Goal: Find specific page/section: Find specific page/section

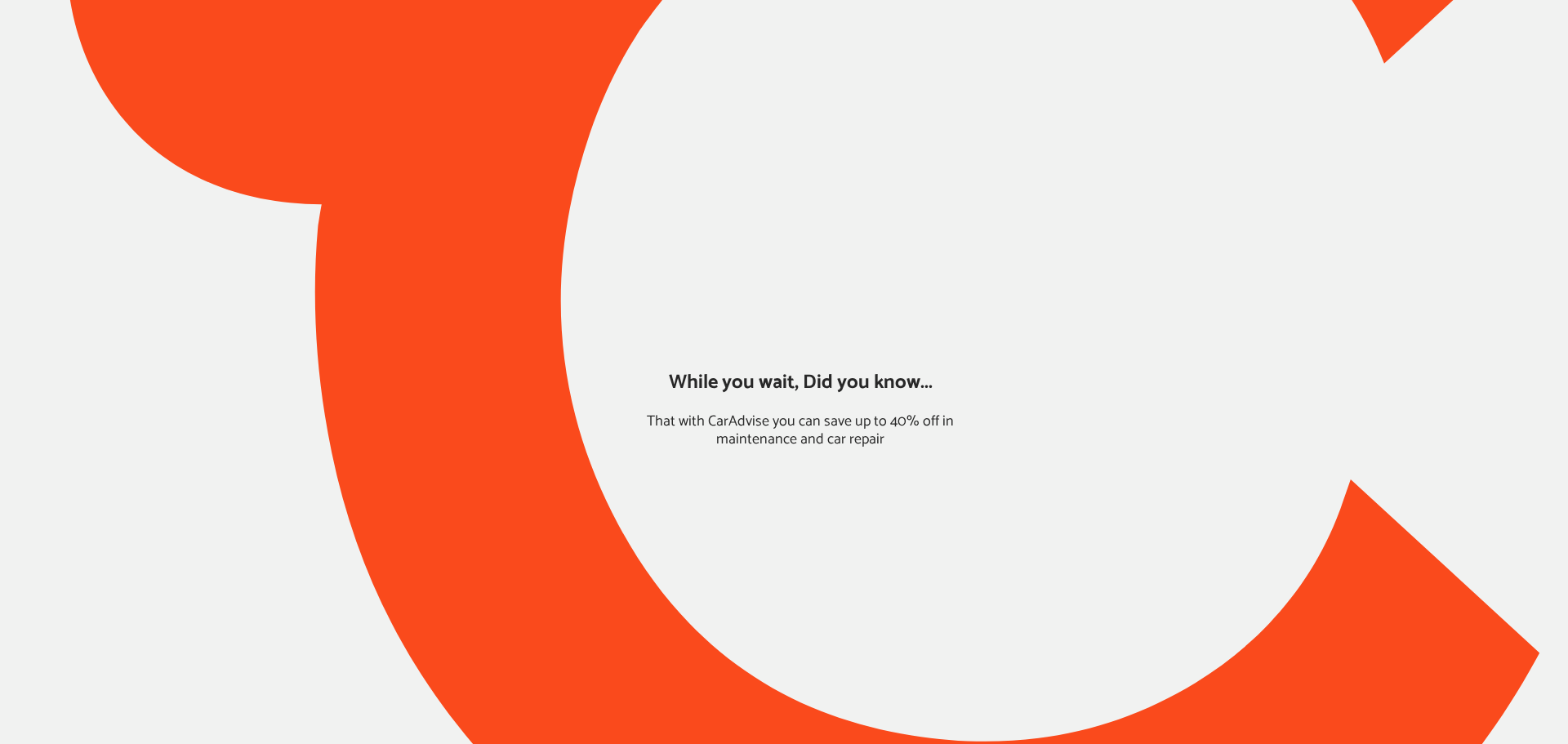
type input "*****"
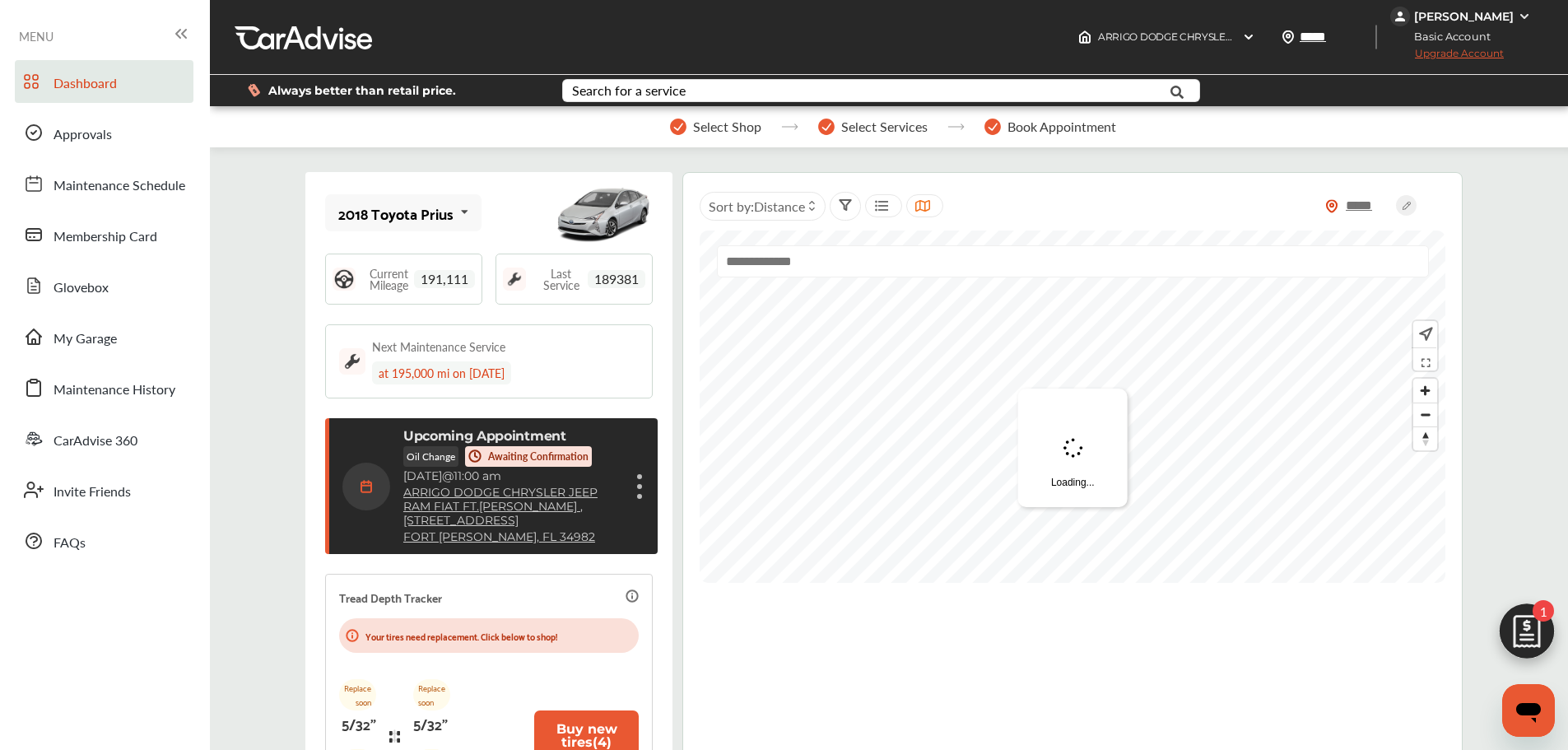
click at [1482, 11] on div "[PERSON_NAME]" at bounding box center [1464, 16] width 99 height 15
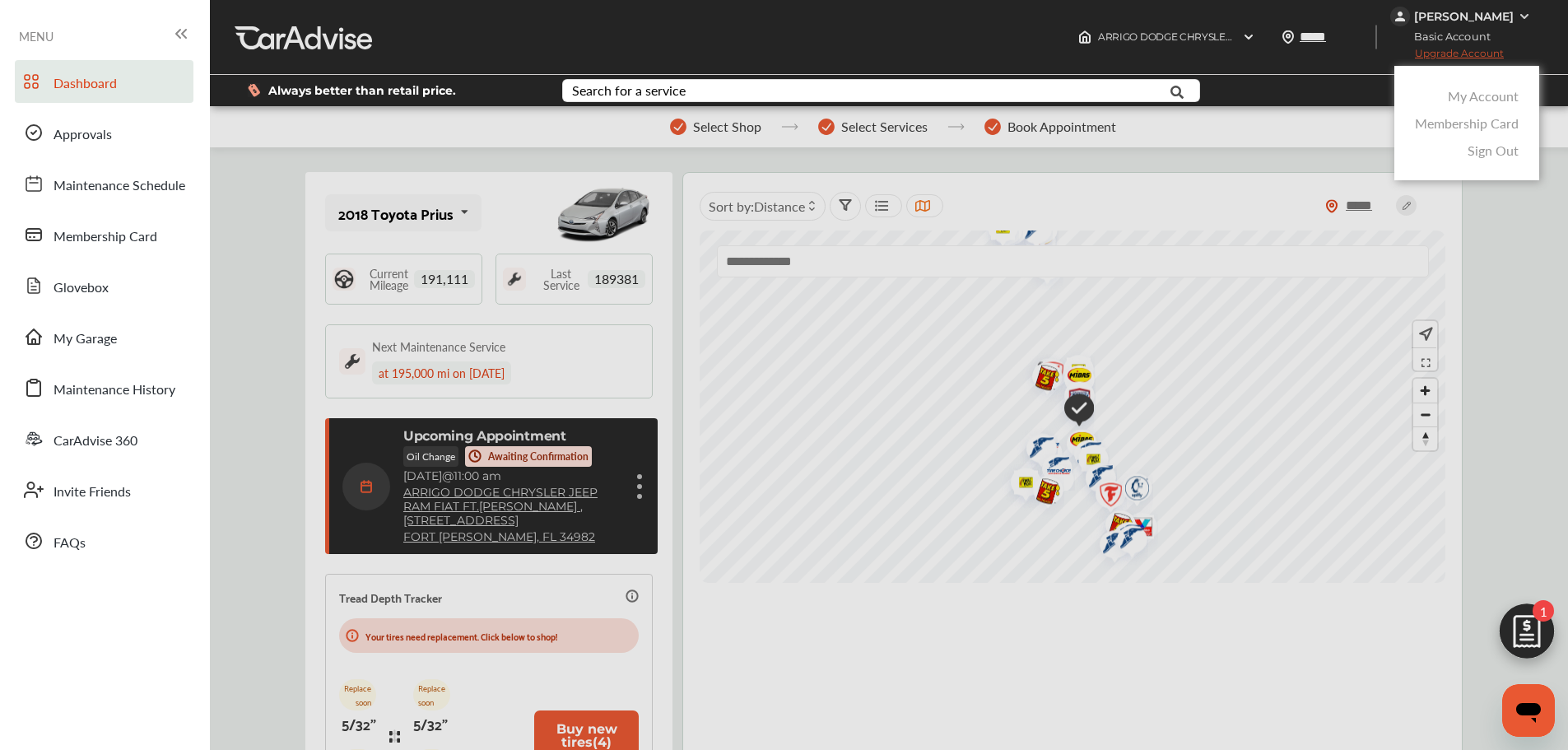
scroll to position [236, 0]
click at [1489, 121] on link "Membership Card" at bounding box center [1467, 122] width 103 height 19
